Goal: Information Seeking & Learning: Learn about a topic

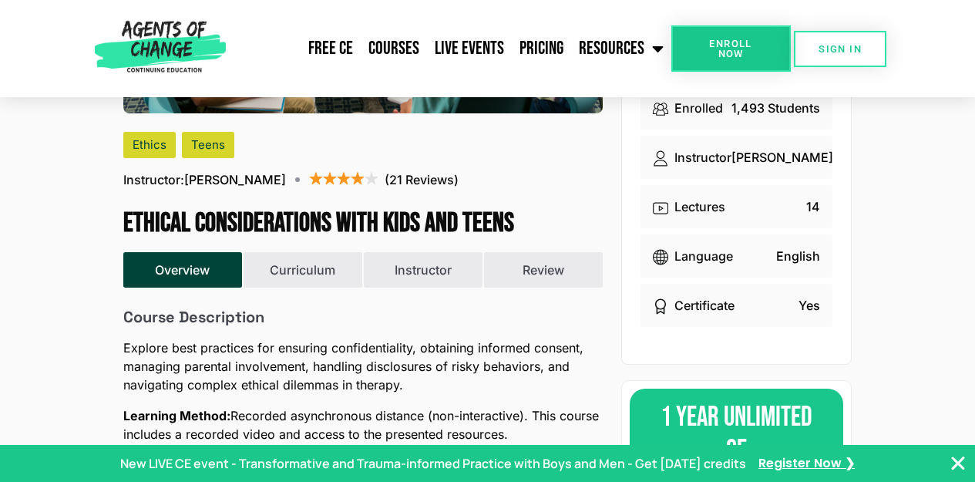
scroll to position [271, 0]
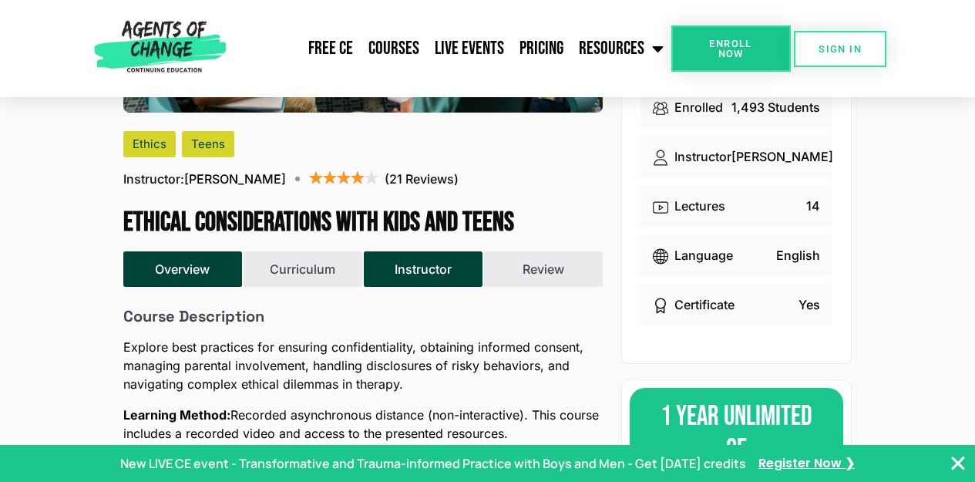
click at [442, 276] on button "Instructor" at bounding box center [423, 268] width 118 height 35
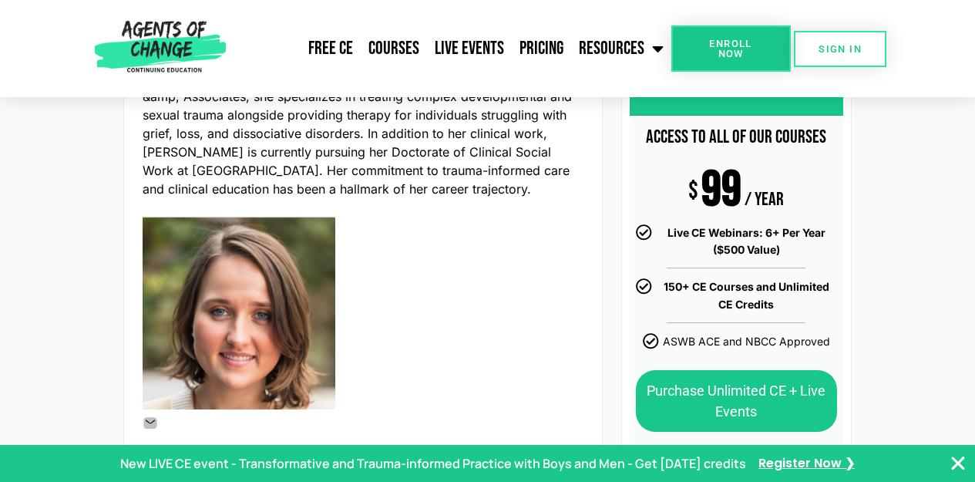
scroll to position [668, 0]
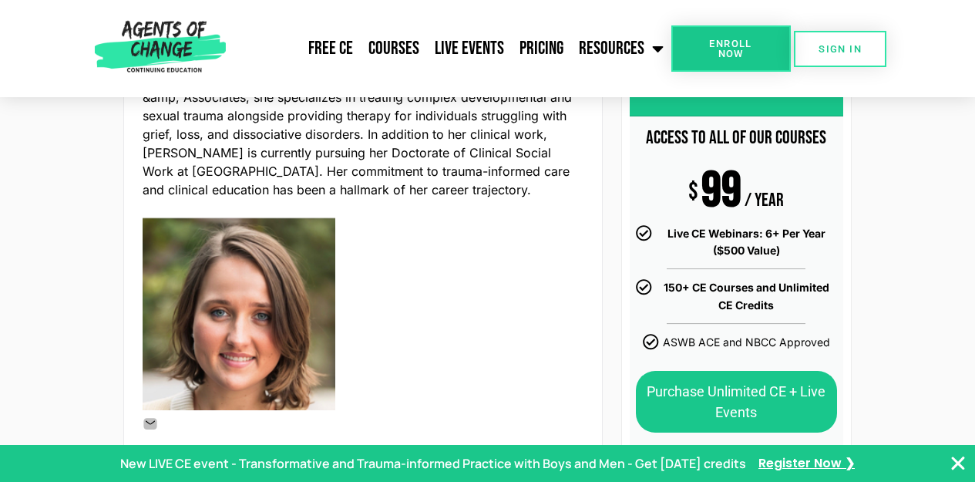
click at [958, 460] on icon "Close Banner" at bounding box center [958, 463] width 19 height 19
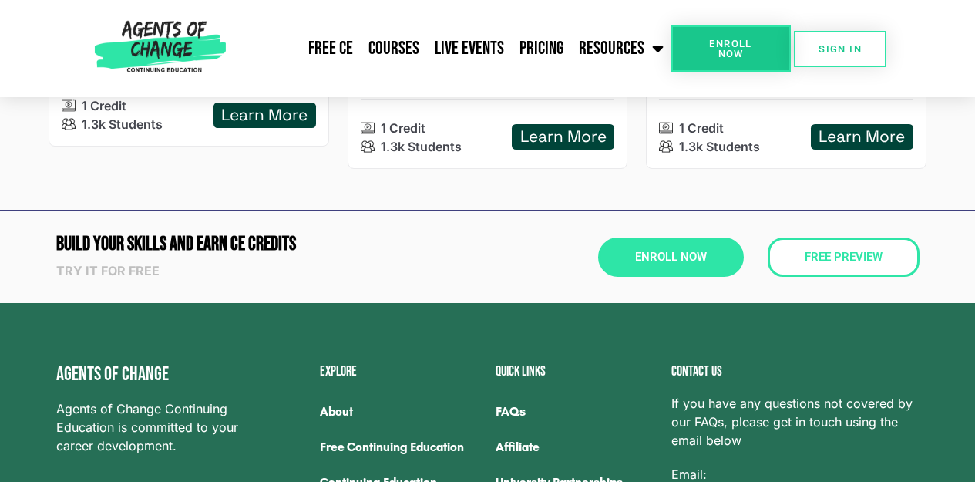
scroll to position [1726, 0]
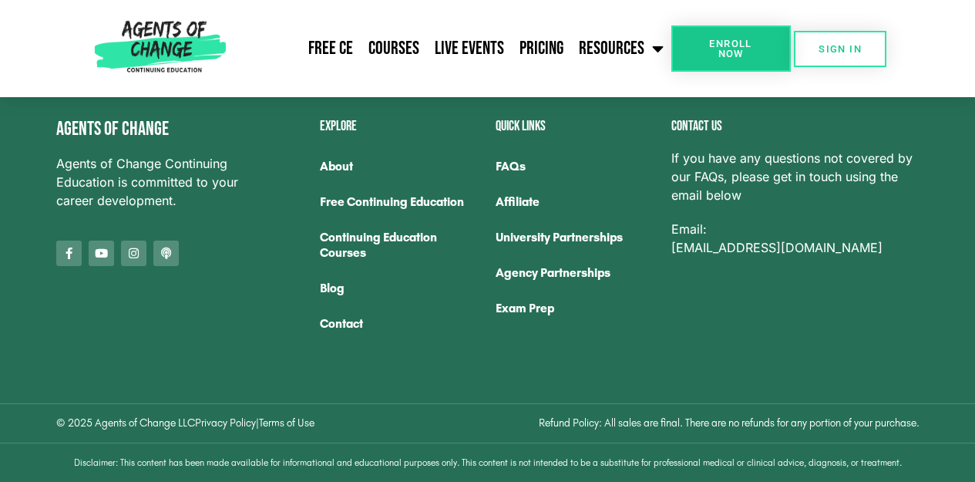
click at [516, 238] on link "University Partnerships" at bounding box center [576, 237] width 160 height 35
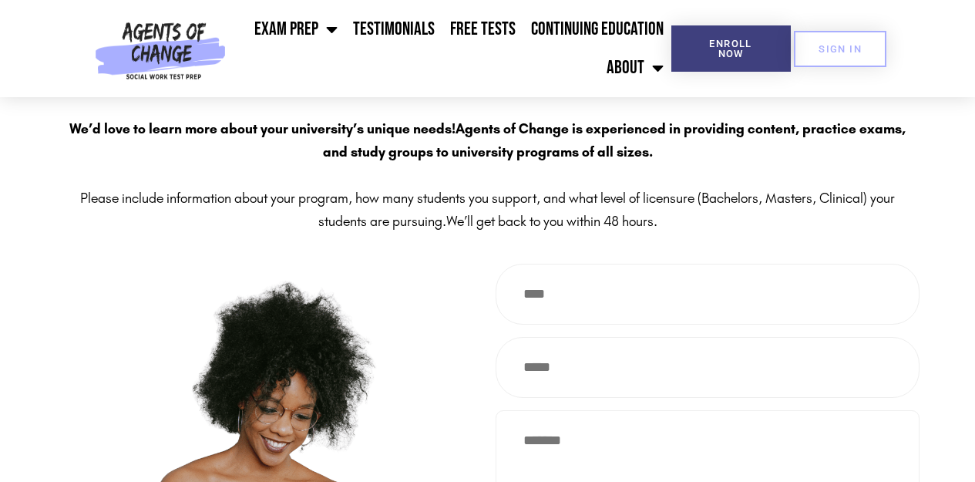
scroll to position [3150, 0]
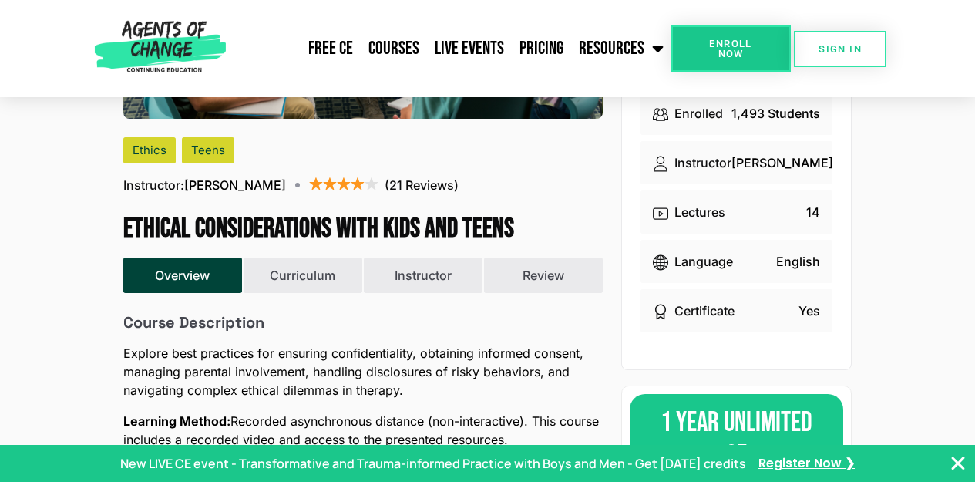
scroll to position [264, 0]
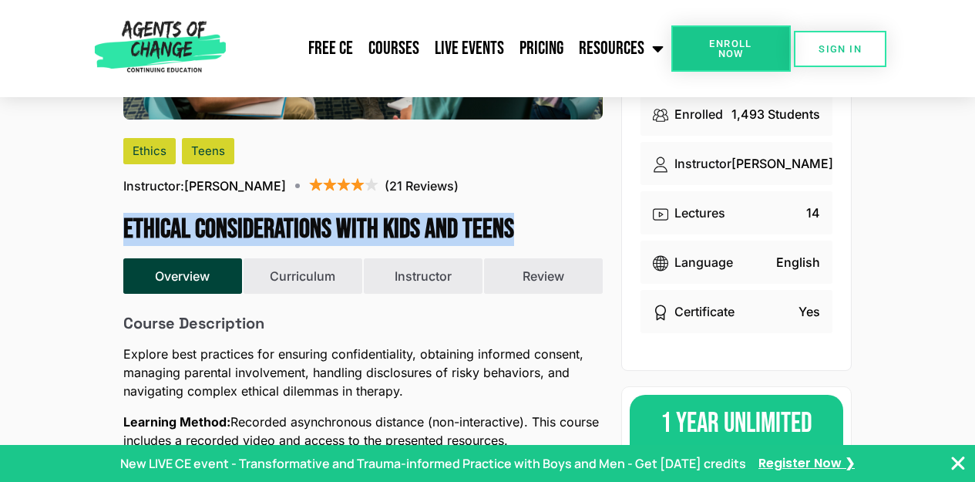
drag, startPoint x: 126, startPoint y: 226, endPoint x: 552, endPoint y: 222, distance: 425.5
click at [552, 222] on h1 "Ethical Considerations with Kids and Teens" at bounding box center [362, 230] width 479 height 32
copy h1 "Ethical Considerations with Kids and Teens"
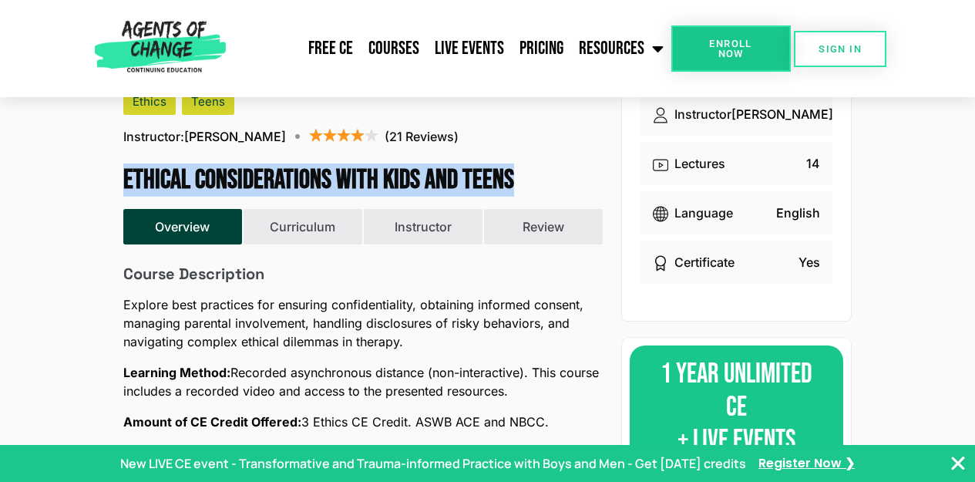
scroll to position [313, 0]
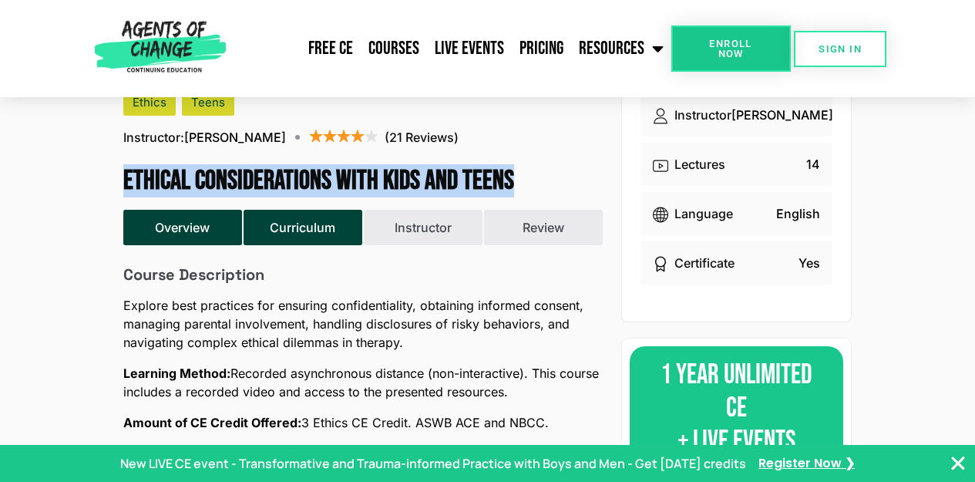
click at [314, 238] on button "Curriculum" at bounding box center [303, 227] width 118 height 35
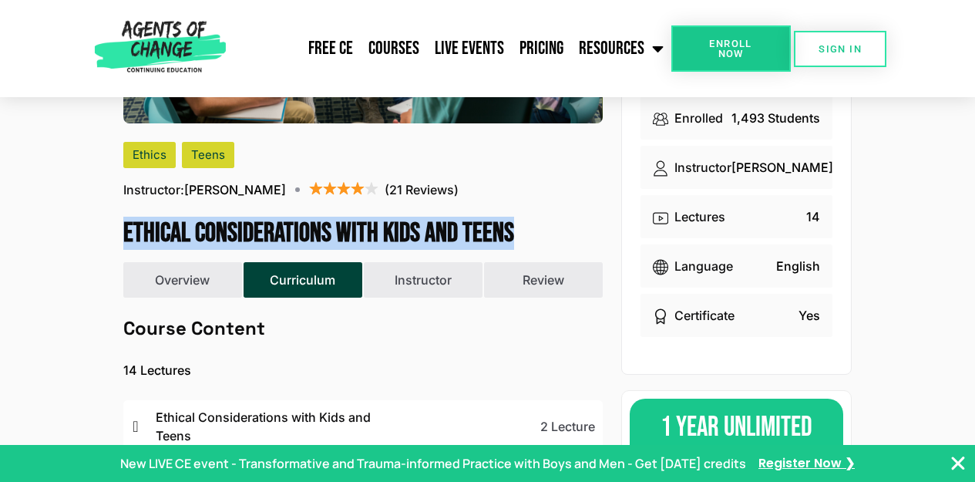
scroll to position [259, 0]
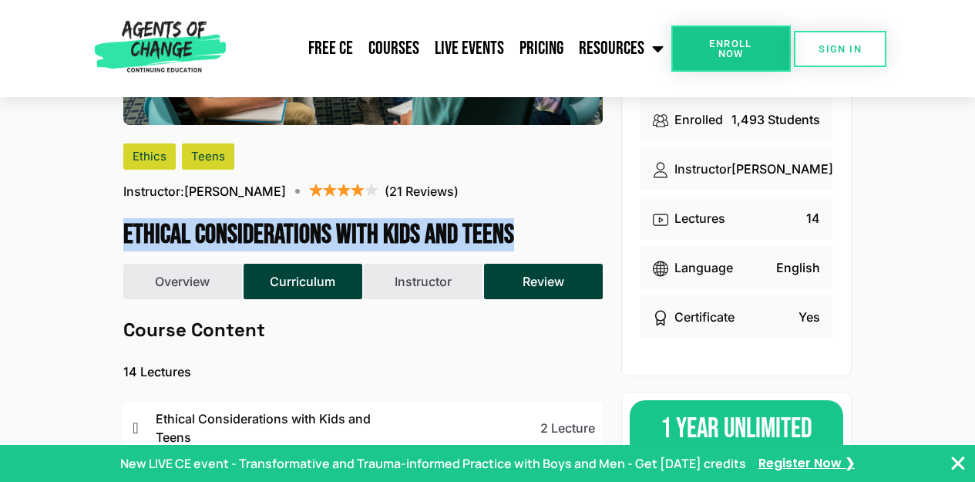
click at [546, 280] on button "Review" at bounding box center [543, 281] width 118 height 35
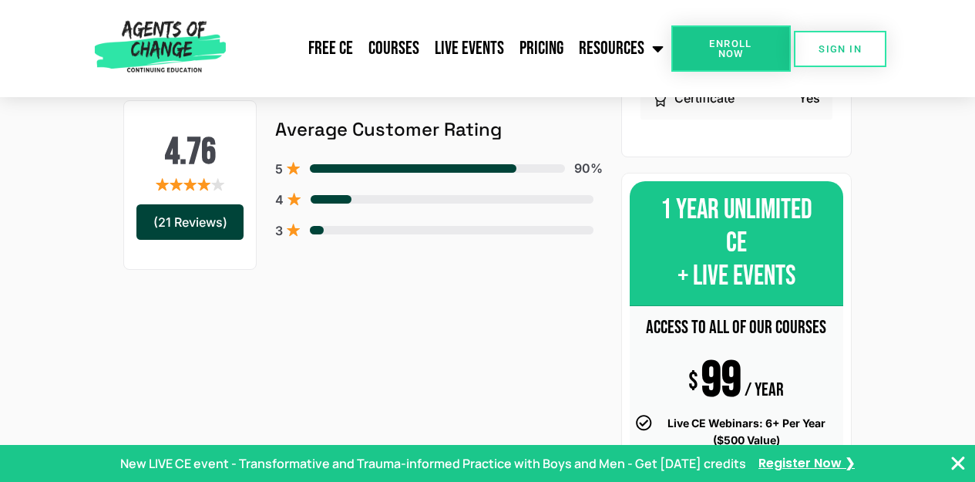
scroll to position [458, 0]
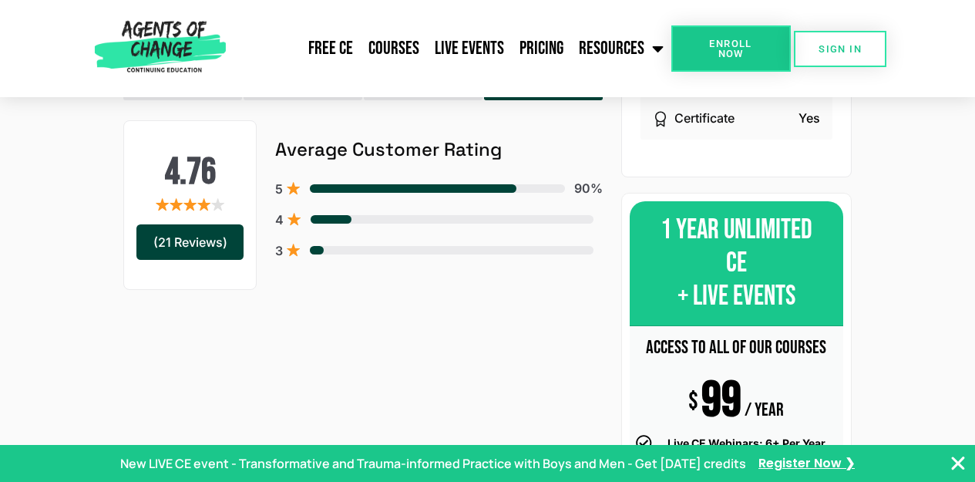
click at [212, 257] on div "(21 Reviews)" at bounding box center [189, 241] width 107 height 35
click at [362, 193] on span at bounding box center [413, 188] width 207 height 8
click at [210, 260] on div "(21 Reviews)" at bounding box center [189, 241] width 107 height 35
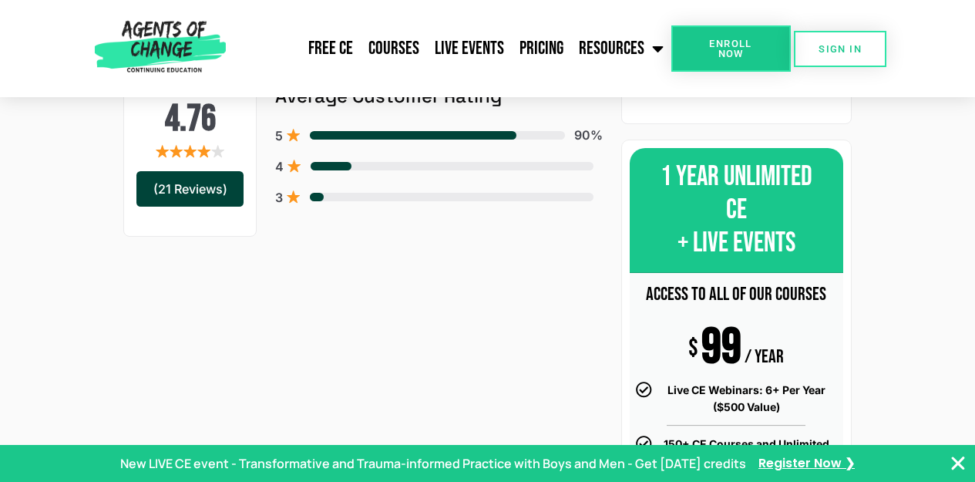
scroll to position [504, 0]
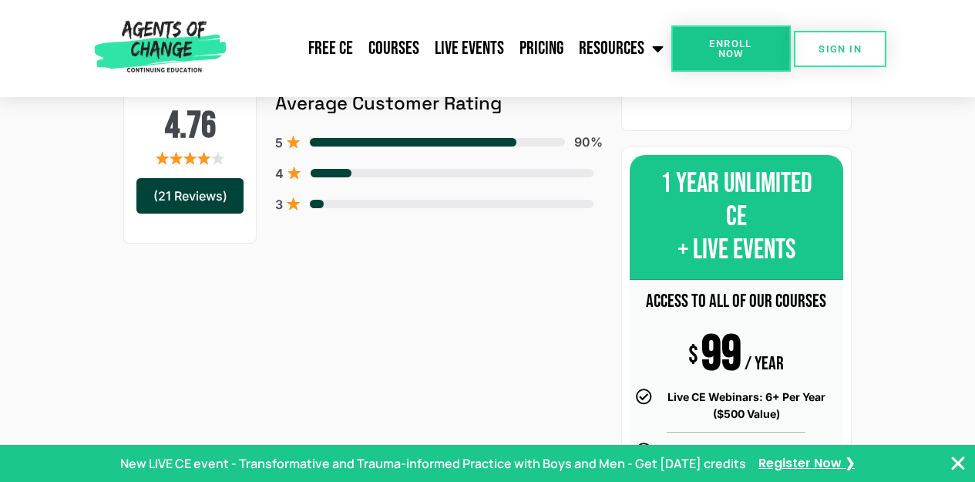
click at [203, 206] on div "(21 Reviews)" at bounding box center [189, 195] width 107 height 35
click at [204, 116] on h2 "4.76" at bounding box center [189, 126] width 107 height 45
click at [520, 139] on ul "Average Customer Rating 5 90% 4 3" at bounding box center [439, 159] width 328 height 133
click at [332, 177] on span at bounding box center [331, 173] width 40 height 8
click at [312, 208] on div "3" at bounding box center [439, 204] width 328 height 19
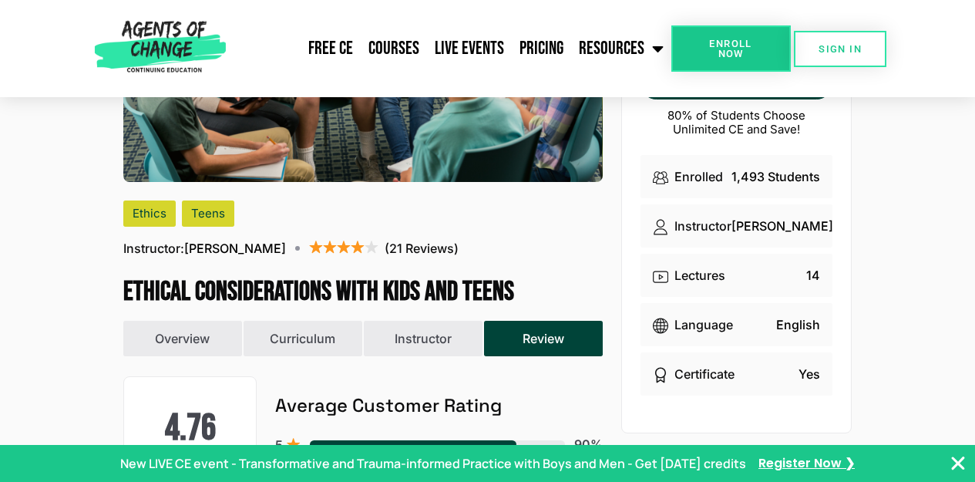
scroll to position [201, 0]
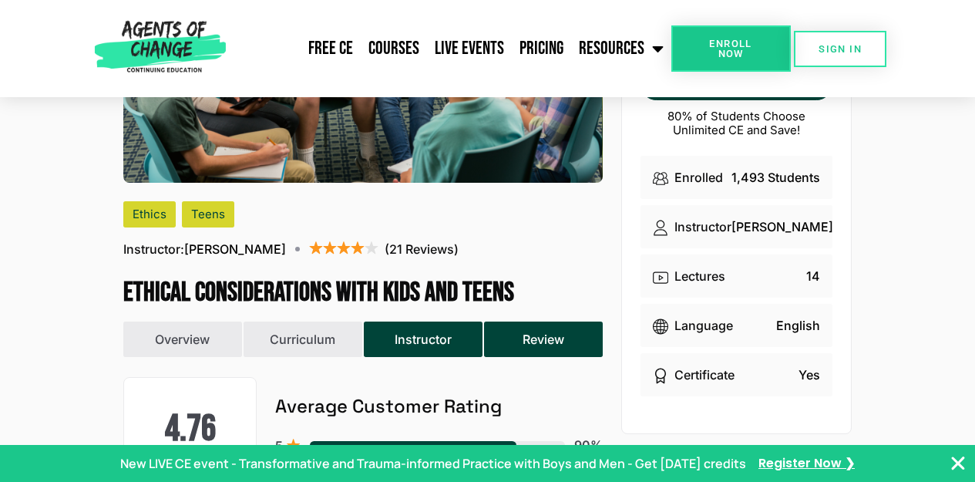
click at [430, 357] on button "Instructor" at bounding box center [423, 338] width 118 height 35
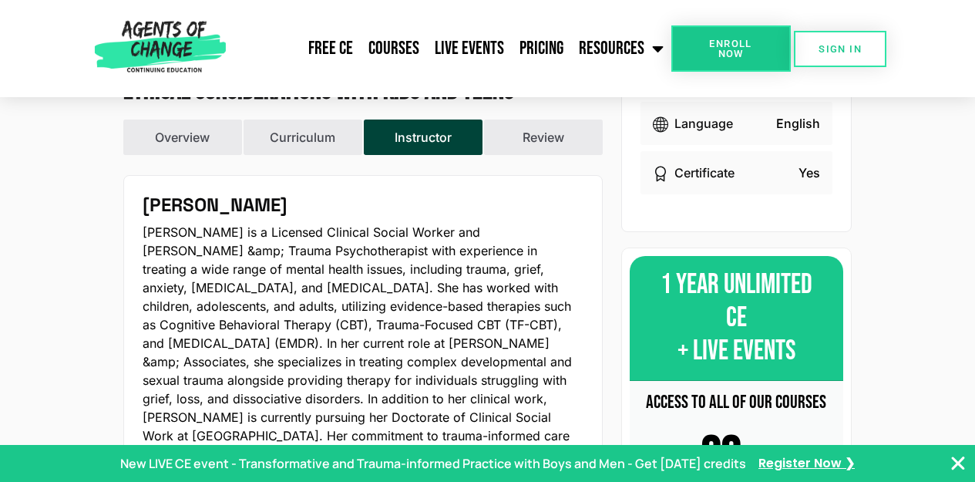
scroll to position [402, 0]
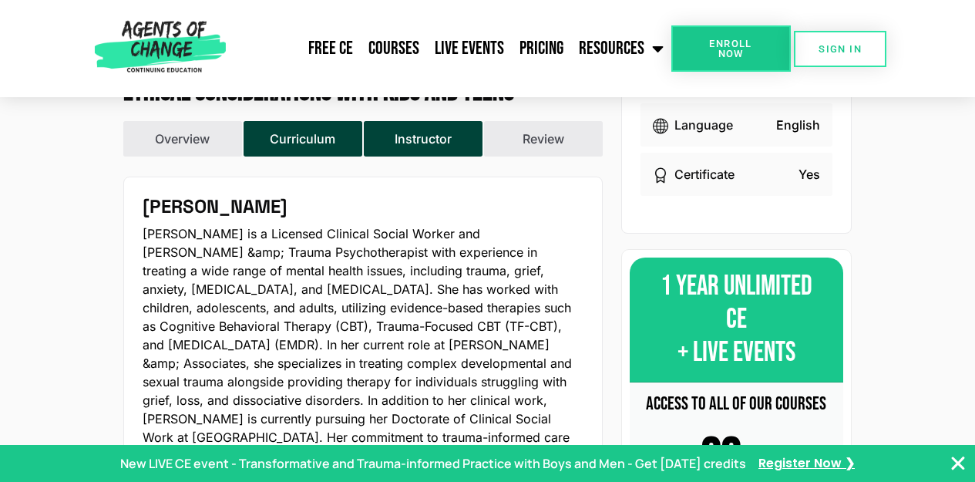
click at [298, 146] on button "Curriculum" at bounding box center [303, 138] width 118 height 35
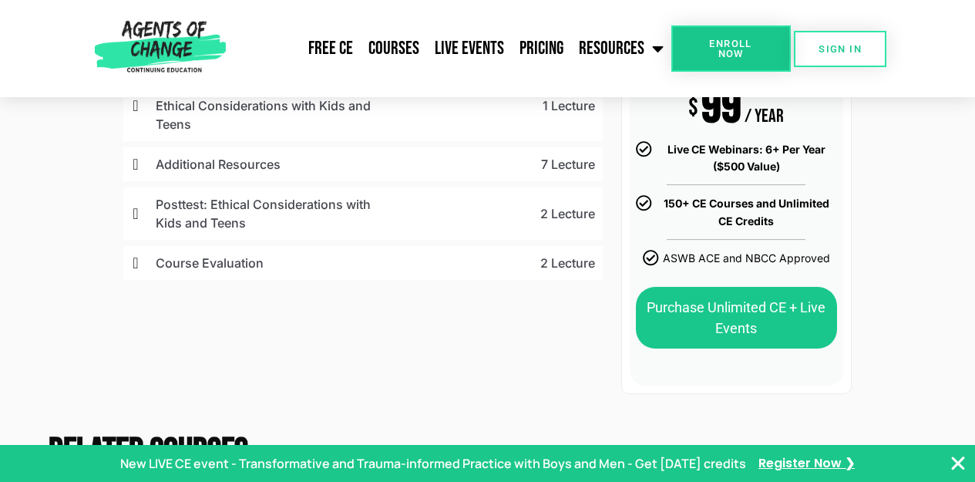
scroll to position [753, 0]
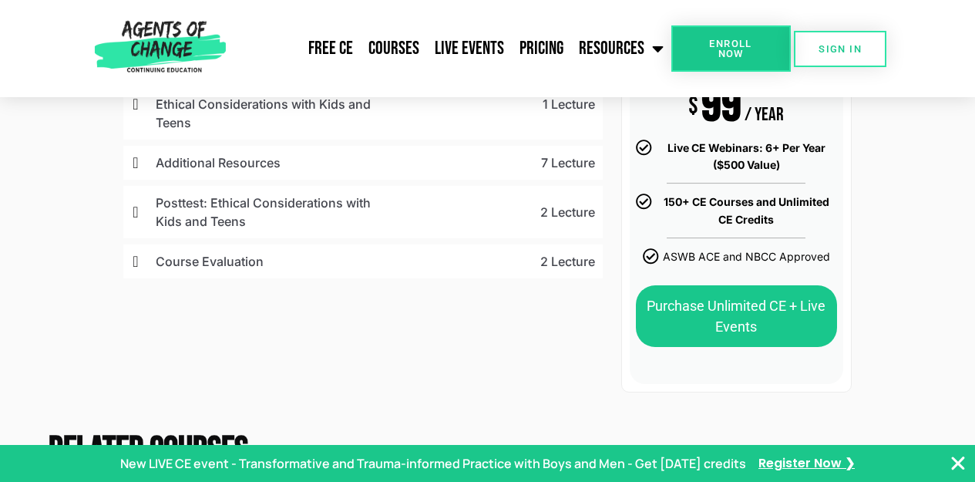
click at [222, 264] on p "Course Evaluation" at bounding box center [266, 261] width 220 height 19
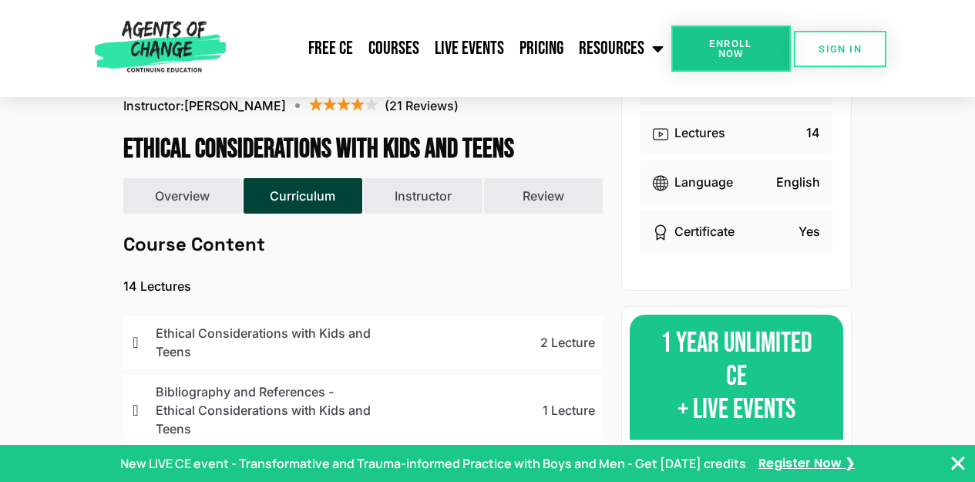
scroll to position [345, 0]
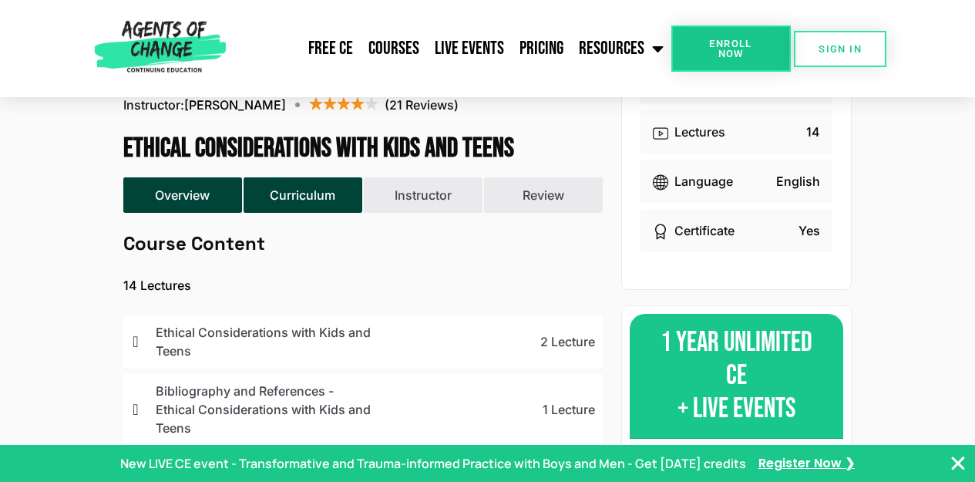
click at [176, 197] on button "Overview" at bounding box center [182, 194] width 118 height 35
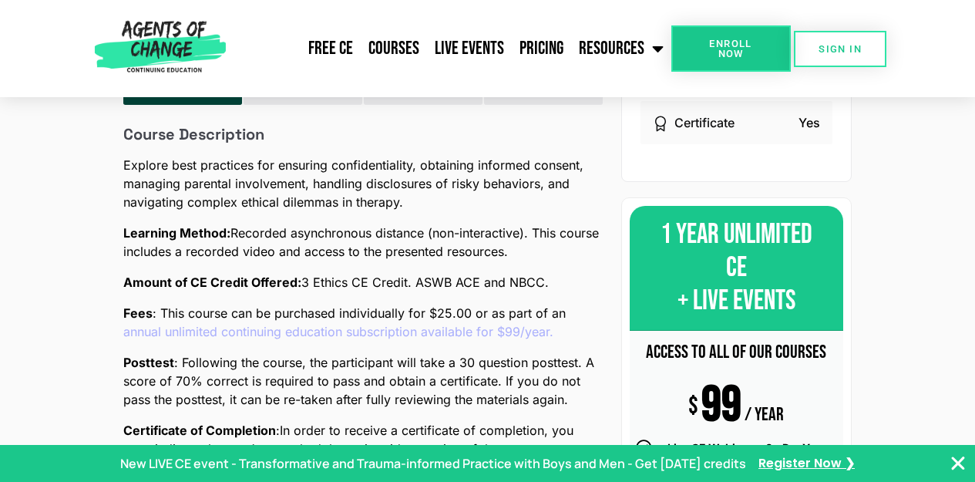
scroll to position [456, 0]
